Goal: Task Accomplishment & Management: Use online tool/utility

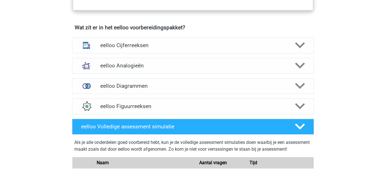
scroll to position [339, 0]
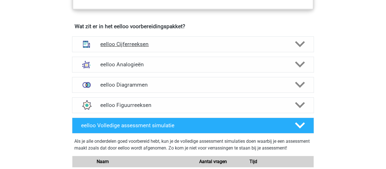
click at [141, 48] on h4 "eelloo Cijferreeksen" at bounding box center [192, 44] width 185 height 7
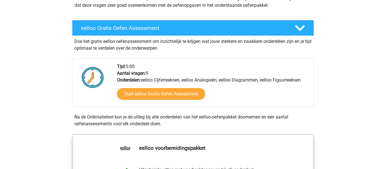
scroll to position [88, 0]
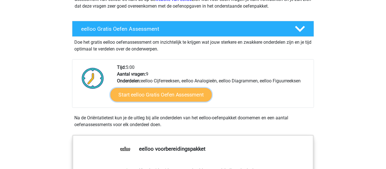
click at [170, 95] on link "Start eelloo Gratis Oefen Assessment" at bounding box center [162, 95] width 102 height 14
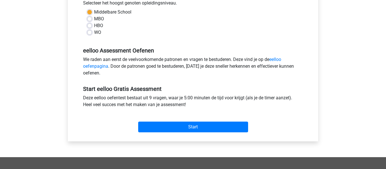
scroll to position [140, 0]
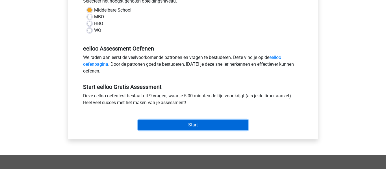
click at [209, 128] on input "Start" at bounding box center [193, 125] width 110 height 11
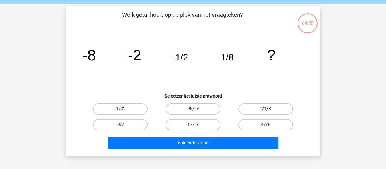
scroll to position [21, 0]
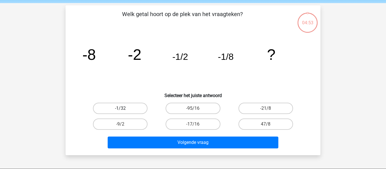
click at [108, 110] on label "-1/32" at bounding box center [120, 108] width 55 height 11
click at [121, 110] on input "-1/32" at bounding box center [123, 111] width 4 height 4
radio input "true"
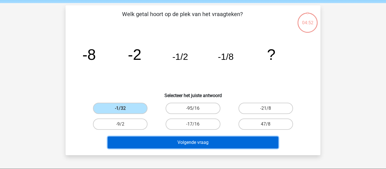
click at [204, 146] on button "Volgende vraag" at bounding box center [193, 143] width 171 height 12
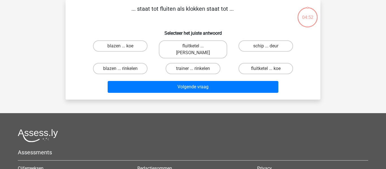
scroll to position [0, 0]
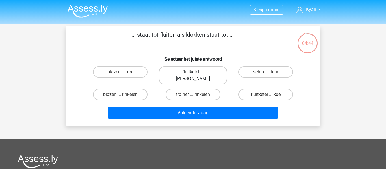
click at [213, 75] on label "fluitketel ... luiden" at bounding box center [193, 75] width 68 height 18
click at [197, 75] on input "fluitketel ... luiden" at bounding box center [195, 74] width 4 height 4
radio input "true"
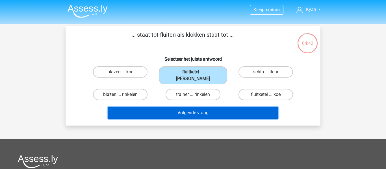
click at [190, 109] on button "Volgende vraag" at bounding box center [193, 113] width 171 height 12
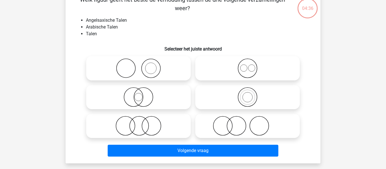
scroll to position [36, 0]
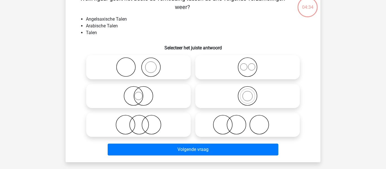
click at [247, 67] on icon at bounding box center [248, 67] width 100 height 20
click at [248, 65] on input "radio" at bounding box center [250, 63] width 4 height 4
radio input "true"
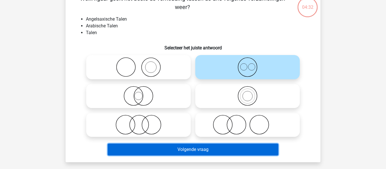
click at [186, 147] on button "Volgende vraag" at bounding box center [193, 150] width 171 height 12
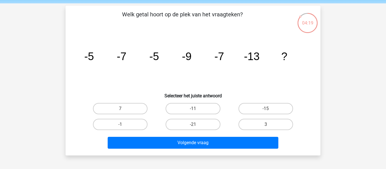
scroll to position [29, 0]
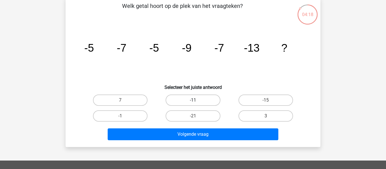
click at [203, 96] on label "-11" at bounding box center [193, 100] width 55 height 11
click at [197, 100] on input "-11" at bounding box center [195, 102] width 4 height 4
radio input "true"
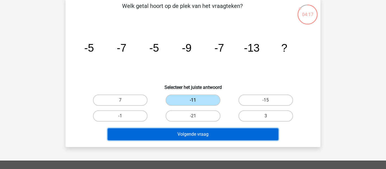
click at [204, 132] on button "Volgende vraag" at bounding box center [193, 135] width 171 height 12
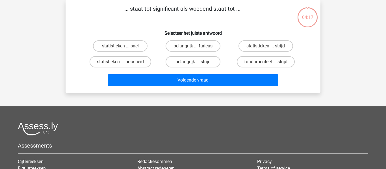
scroll to position [0, 0]
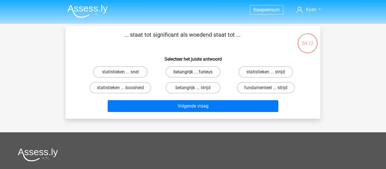
click at [200, 70] on label "belangrijk ... furieus" at bounding box center [193, 71] width 55 height 11
click at [197, 72] on input "belangrijk ... furieus" at bounding box center [195, 74] width 4 height 4
radio input "true"
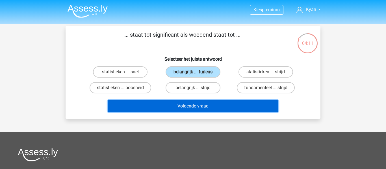
click at [191, 108] on button "Volgende vraag" at bounding box center [193, 106] width 171 height 12
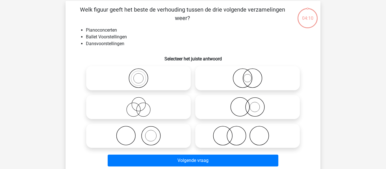
scroll to position [26, 0]
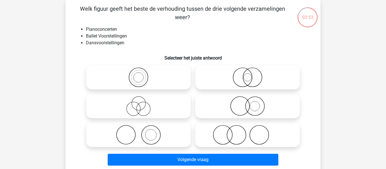
click at [148, 138] on icon at bounding box center [139, 135] width 100 height 20
click at [142, 132] on input "radio" at bounding box center [141, 131] width 4 height 4
radio input "true"
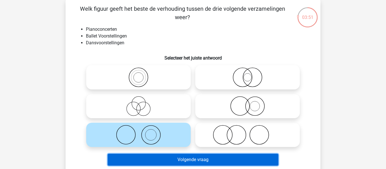
click at [187, 158] on button "Volgende vraag" at bounding box center [193, 160] width 171 height 12
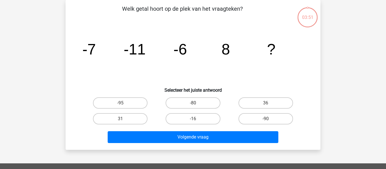
scroll to position [0, 0]
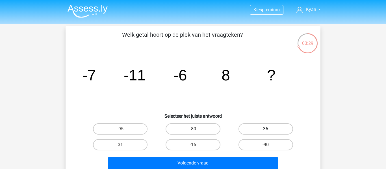
click at [252, 131] on label "36" at bounding box center [266, 129] width 55 height 11
click at [266, 131] on input "36" at bounding box center [268, 131] width 4 height 4
radio input "true"
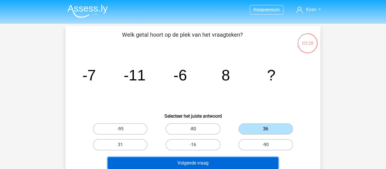
click at [204, 163] on button "Volgende vraag" at bounding box center [193, 164] width 171 height 12
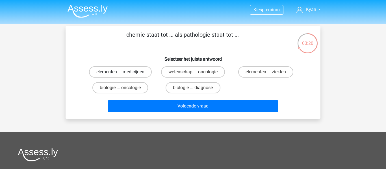
click at [131, 71] on label "elementen ... medicijnen" at bounding box center [120, 71] width 63 height 11
click at [124, 72] on input "elementen ... medicijnen" at bounding box center [123, 74] width 4 height 4
radio input "true"
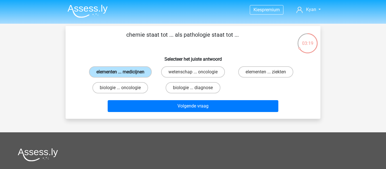
click at [131, 71] on label "elementen ... medicijnen" at bounding box center [120, 71] width 63 height 11
click at [124, 72] on input "elementen ... medicijnen" at bounding box center [123, 74] width 4 height 4
click at [274, 68] on label "elementen ... ziekten" at bounding box center [266, 71] width 55 height 11
click at [270, 72] on input "elementen ... ziekten" at bounding box center [268, 74] width 4 height 4
radio input "true"
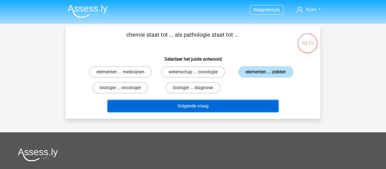
click at [199, 109] on button "Volgende vraag" at bounding box center [193, 106] width 171 height 12
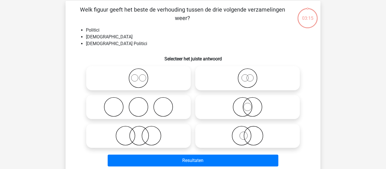
scroll to position [26, 0]
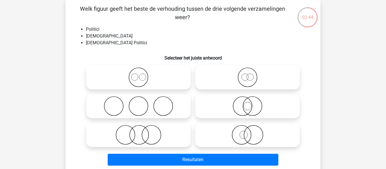
click at [152, 132] on icon at bounding box center [139, 135] width 100 height 20
click at [142, 132] on input "radio" at bounding box center [141, 131] width 4 height 4
radio input "true"
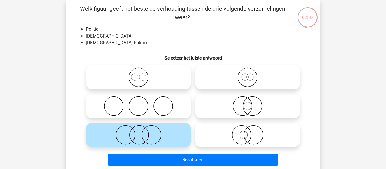
click at [243, 109] on icon at bounding box center [248, 106] width 100 height 20
click at [248, 104] on input "radio" at bounding box center [250, 102] width 4 height 4
radio input "true"
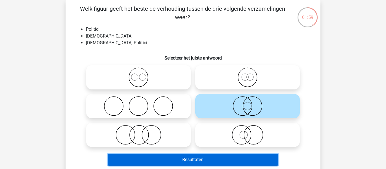
click at [207, 158] on button "Resultaten" at bounding box center [193, 160] width 171 height 12
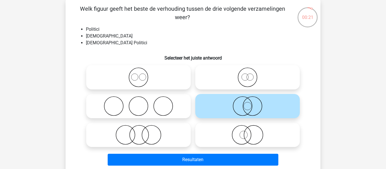
scroll to position [0, 0]
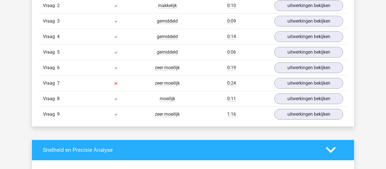
scroll to position [664, 0]
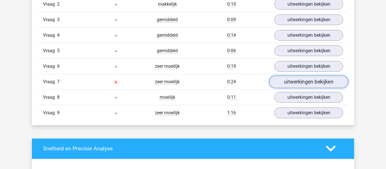
click at [315, 85] on link "uitwerkingen bekijken" at bounding box center [309, 82] width 79 height 12
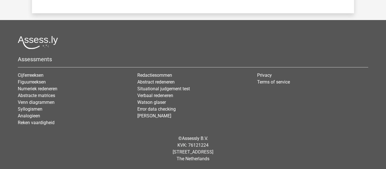
scroll to position [0, 0]
